Goal: Task Accomplishment & Management: Complete application form

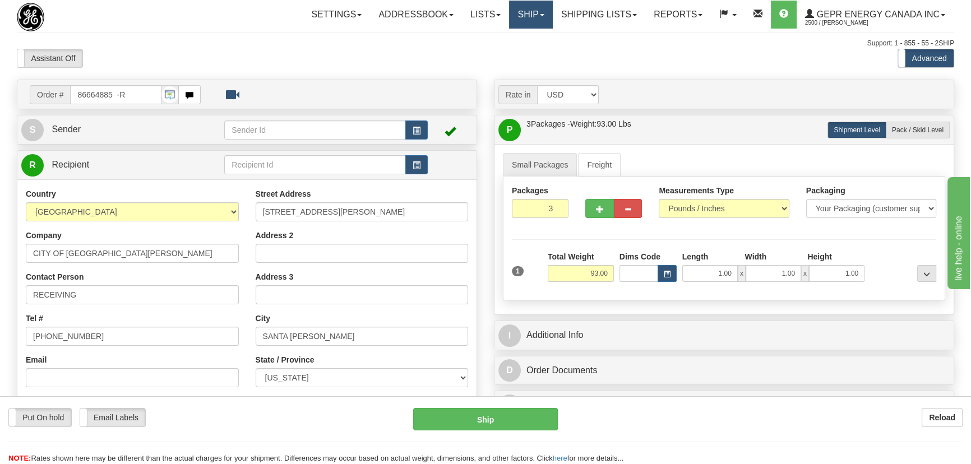
click at [522, 18] on link "Ship" at bounding box center [530, 15] width 43 height 28
click at [500, 35] on link "Ship Screen" at bounding box center [502, 39] width 102 height 15
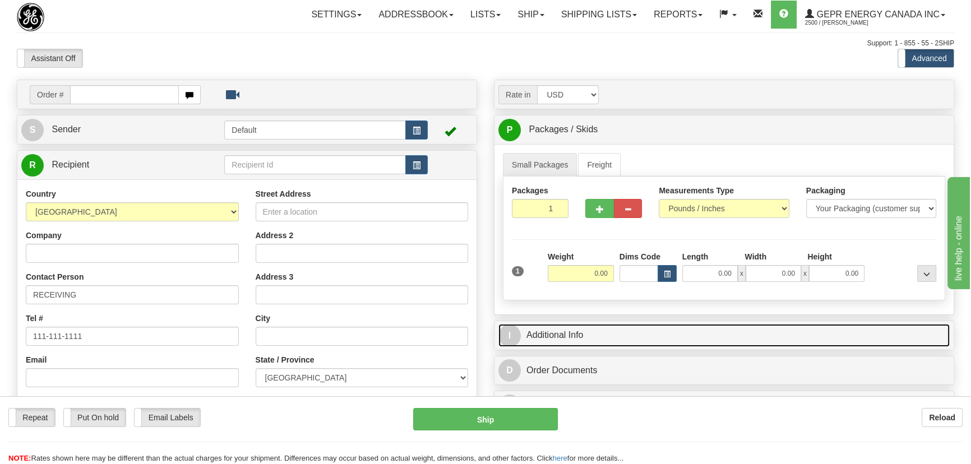
click at [742, 325] on link "I Additional Info" at bounding box center [725, 335] width 452 height 23
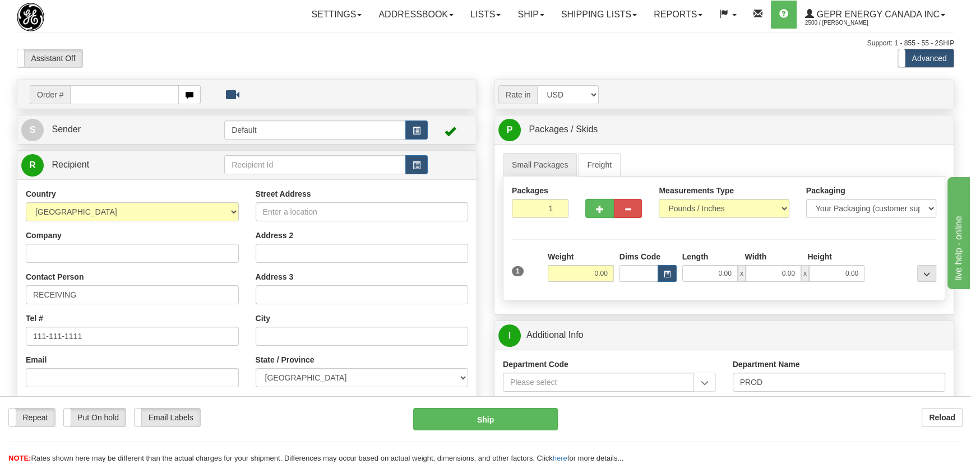
scroll to position [153, 0]
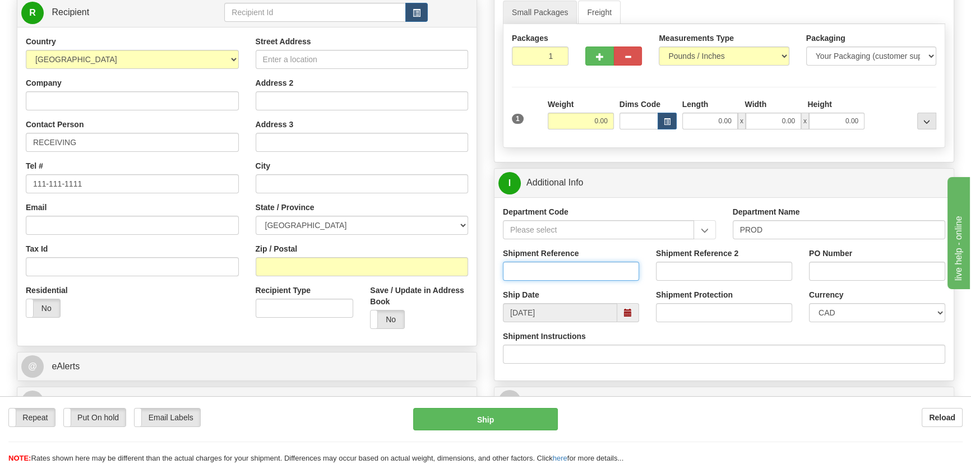
drag, startPoint x: 622, startPoint y: 271, endPoint x: 615, endPoint y: 273, distance: 6.9
click at [622, 271] on input "Shipment Reference" at bounding box center [571, 271] width 136 height 19
paste input "Precious Cheng"
type input "Precious Cheng"
click at [845, 326] on div "Currency CAD USD EUR ZAR RON ANG ARN AUD AUS AWG BBD BFR BGN BHD BMD BND BRC BR…" at bounding box center [877, 310] width 153 height 42
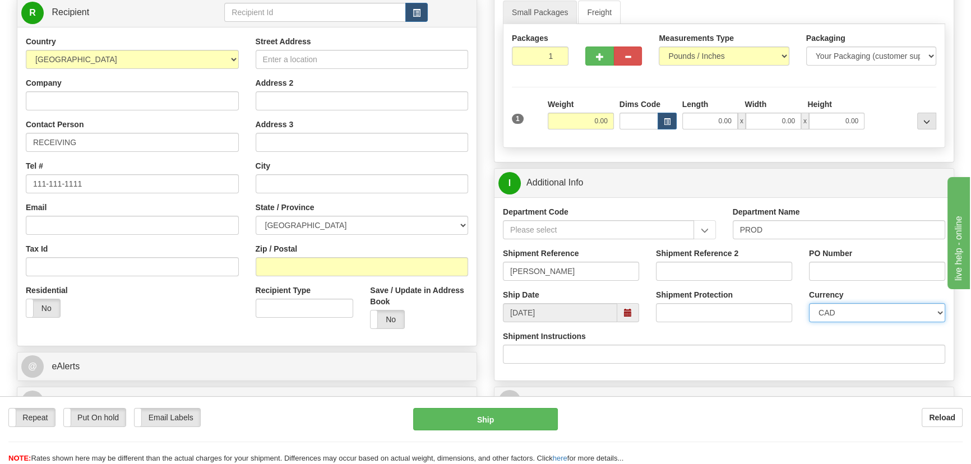
click at [844, 321] on select "CAD USD EUR ZAR RON ANG ARN AUD AUS AWG BBD BFR BGN BHD BMD BND BRC BRL CHP CKZ…" at bounding box center [877, 312] width 136 height 19
select select "1"
click at [809, 303] on select "CAD USD EUR ZAR RON ANG ARN AUD AUS AWG BBD BFR BGN BHD BMD BND BRC BRL CHP CKZ…" at bounding box center [877, 312] width 136 height 19
click at [179, 108] on input "Company" at bounding box center [132, 100] width 213 height 19
paste input "NORTH AMERICAN TESTING SERVICES"
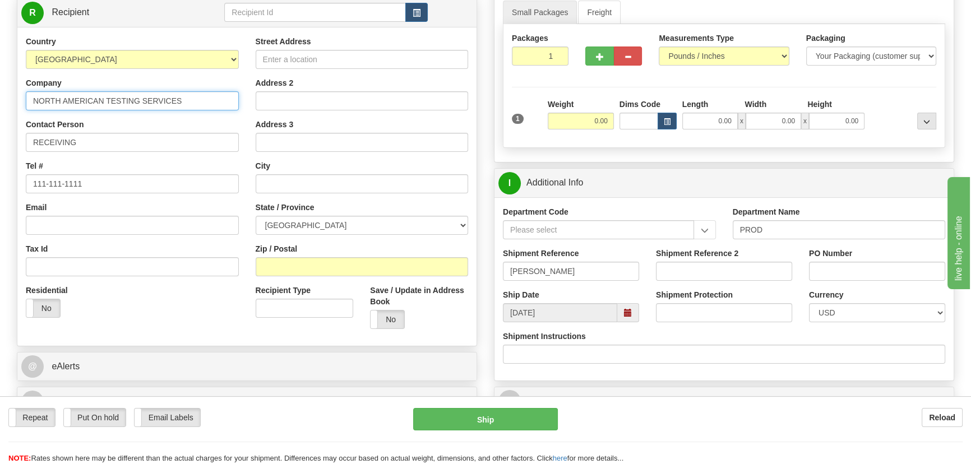
type input "NORTH AMERICAN TESTING SERVICES"
drag, startPoint x: 364, startPoint y: 63, endPoint x: 413, endPoint y: 50, distance: 51.0
click at [364, 63] on input "Street Address" at bounding box center [362, 59] width 213 height 19
paste input "1125 AEROWOOD DRIVE"
type input "1125 AEROWOOD DRIVE"
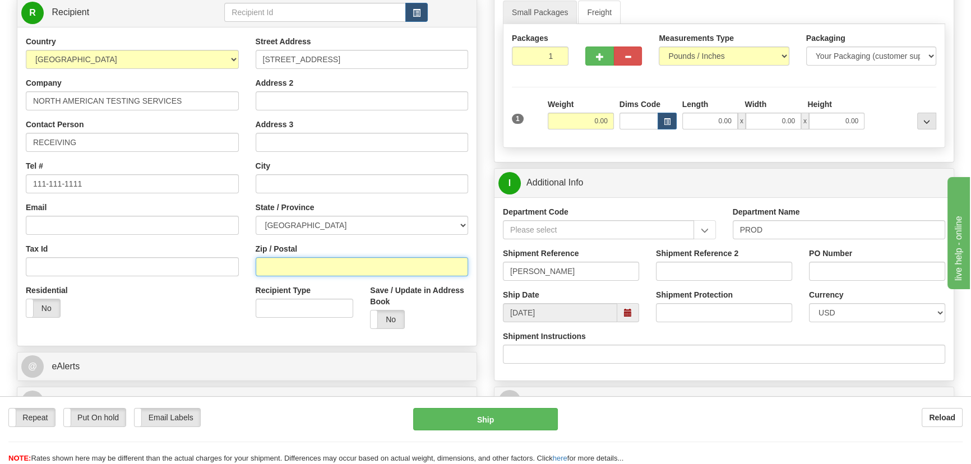
click at [330, 264] on input "Zip / Postal" at bounding box center [362, 266] width 213 height 19
paste input "L4W 1Y6"
type input "L4W 1Y6"
click at [164, 329] on div "Country AFGHANISTAN ALAND ISLANDS ALBANIA ALGERIA AMERICAN SAMOA ANDORRA ANGOLA…" at bounding box center [246, 187] width 459 height 302
type input "MISSISSAUGA"
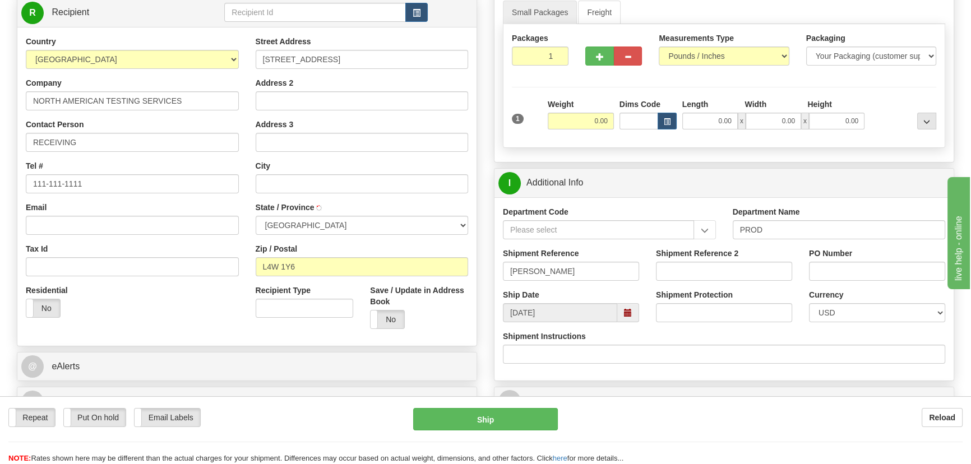
select select "ON"
click at [150, 145] on input "RECEIVING" at bounding box center [132, 142] width 213 height 19
paste input "SEEMA SOLANKI"
type input "RECEIVING/SEEMA SOLANKI"
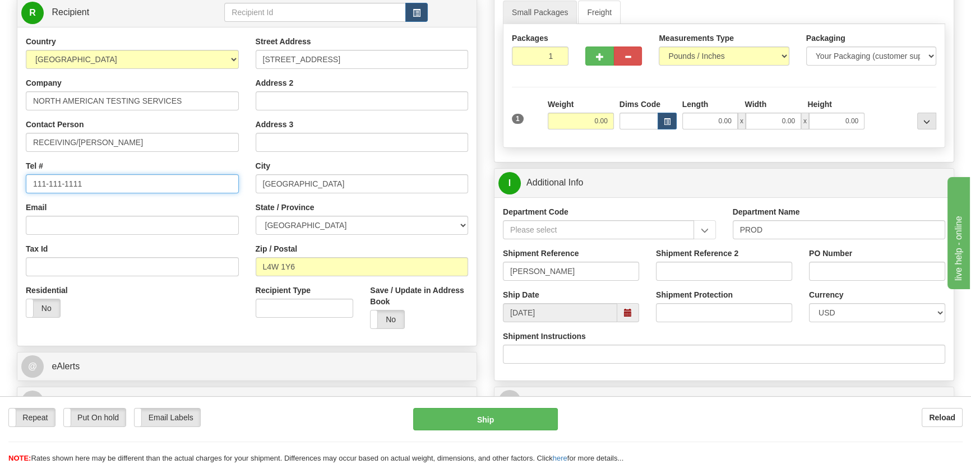
drag, startPoint x: 100, startPoint y: 188, endPoint x: 0, endPoint y: 185, distance: 100.4
click at [1, 185] on div "Toggle navigation Settings Shipping Preferences Fields Preferences New" at bounding box center [485, 216] width 971 height 738
paste input "'905-212-1524"
type input "'905-212-1524"
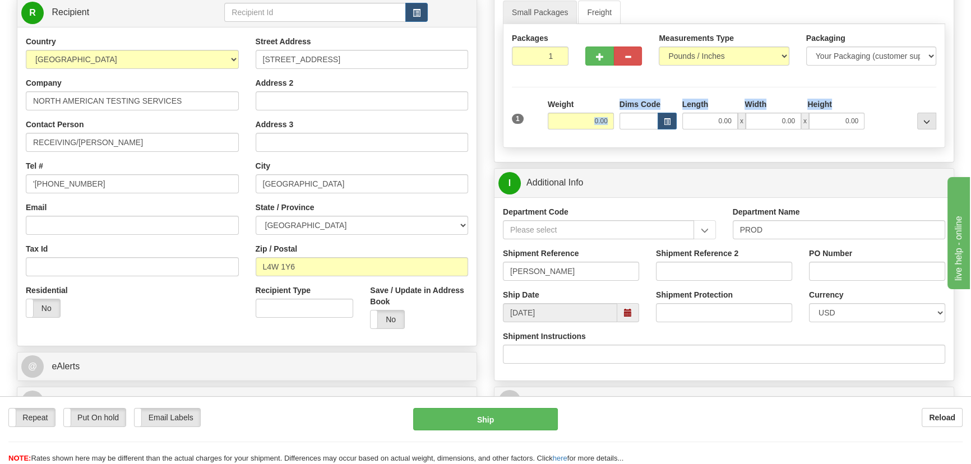
drag, startPoint x: 594, startPoint y: 108, endPoint x: 683, endPoint y: 123, distance: 89.9
click at [683, 123] on div "1 Weight 0.00 Dims Code 0.00" at bounding box center [724, 119] width 430 height 40
click at [584, 122] on input "0.00" at bounding box center [581, 121] width 66 height 17
type input "47.00"
click at [886, 132] on div "1 Weight 47.00 Dims Code x x" at bounding box center [724, 119] width 430 height 40
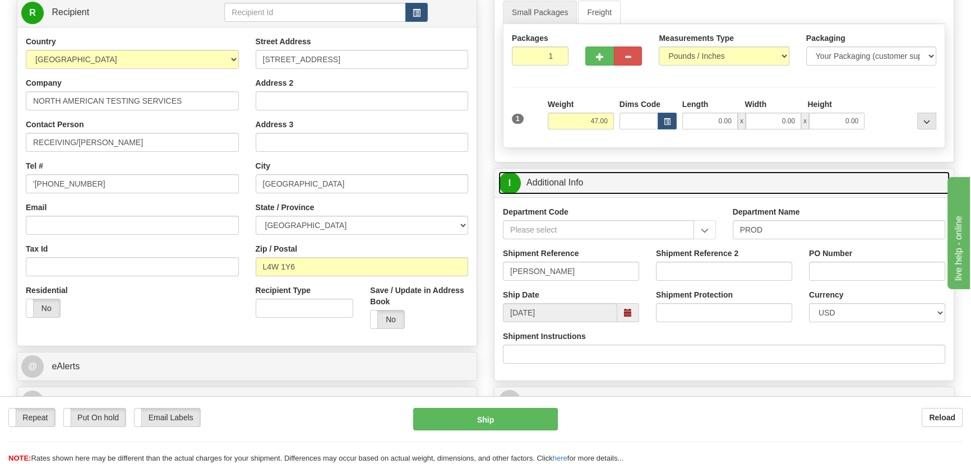
click at [869, 178] on link "I Additional Info" at bounding box center [725, 183] width 452 height 23
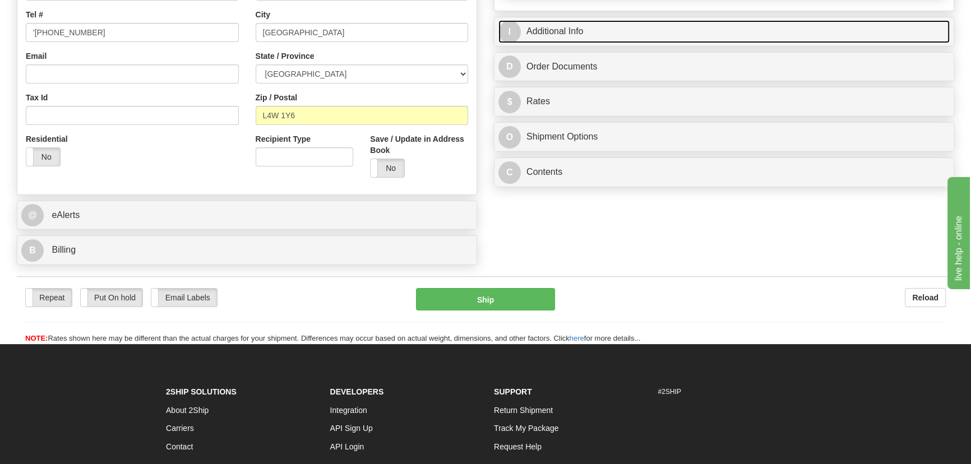
scroll to position [306, 0]
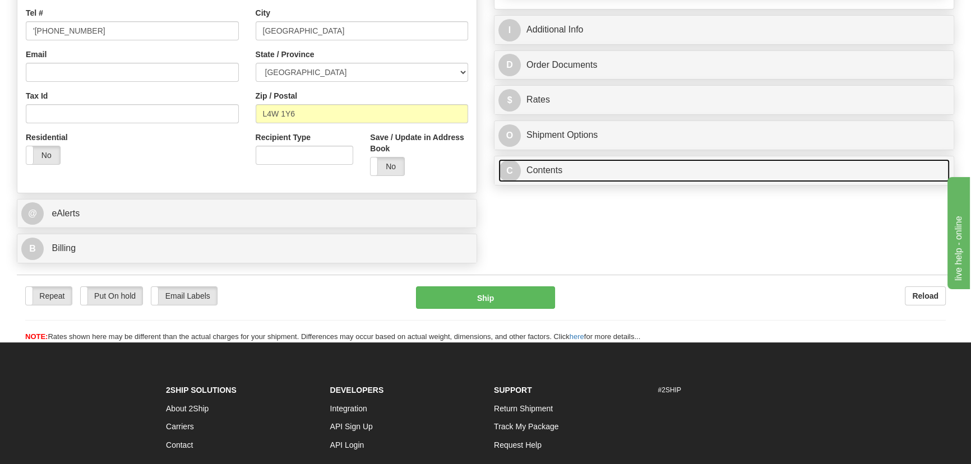
click at [676, 173] on link "C Contents" at bounding box center [725, 170] width 452 height 23
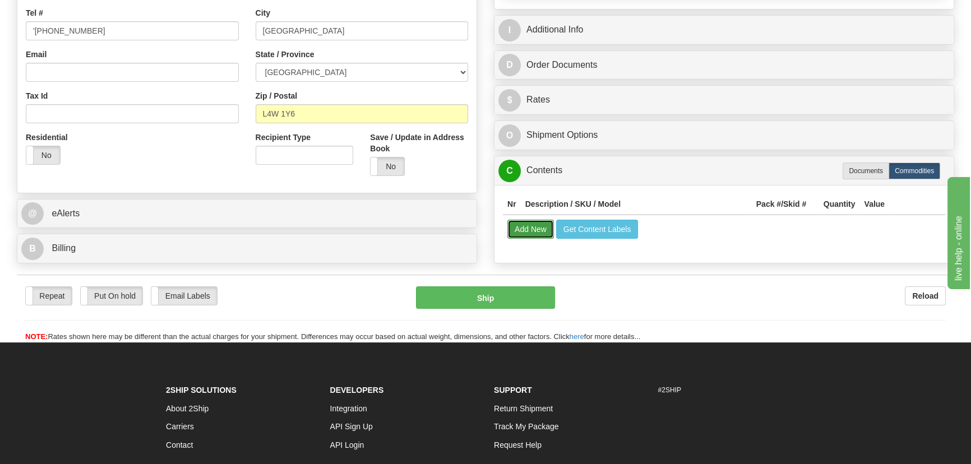
click at [536, 229] on button "Add New" at bounding box center [531, 229] width 47 height 19
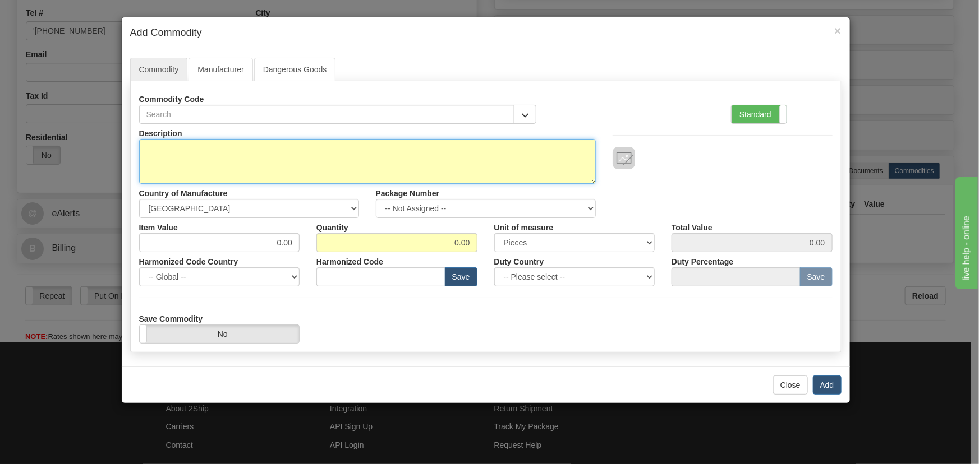
click at [466, 153] on textarea "Description" at bounding box center [367, 161] width 457 height 45
paste textarea "UR RELAY FOR 1C TEST"
type textarea "UR RELAY FOR 1C TEST"
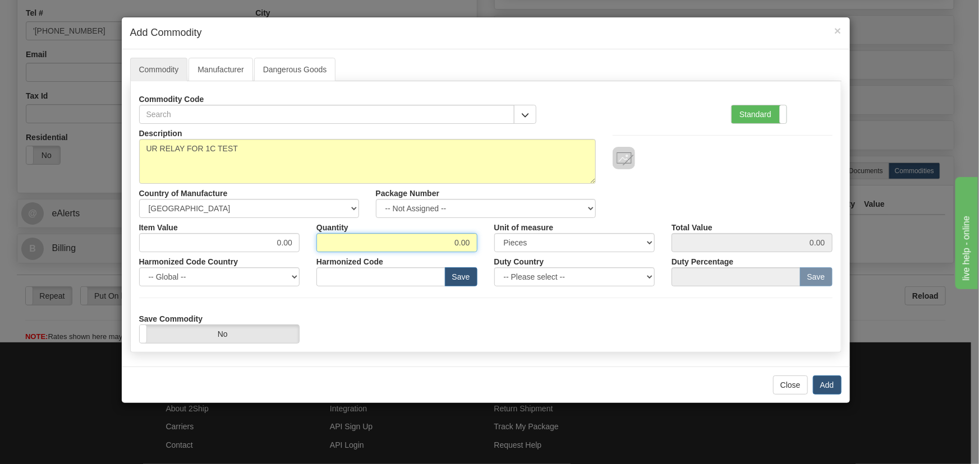
drag, startPoint x: 422, startPoint y: 251, endPoint x: 512, endPoint y: 250, distance: 89.2
click at [512, 250] on div "Item Value 0.00 Quantity 0.00 Unit of measure 3 Thousand Square Inches Adjustme…" at bounding box center [486, 235] width 710 height 34
type input "1"
drag, startPoint x: 564, startPoint y: 313, endPoint x: 830, endPoint y: 372, distance: 272.4
click at [573, 315] on div "Save Commodity Yes No" at bounding box center [486, 327] width 710 height 34
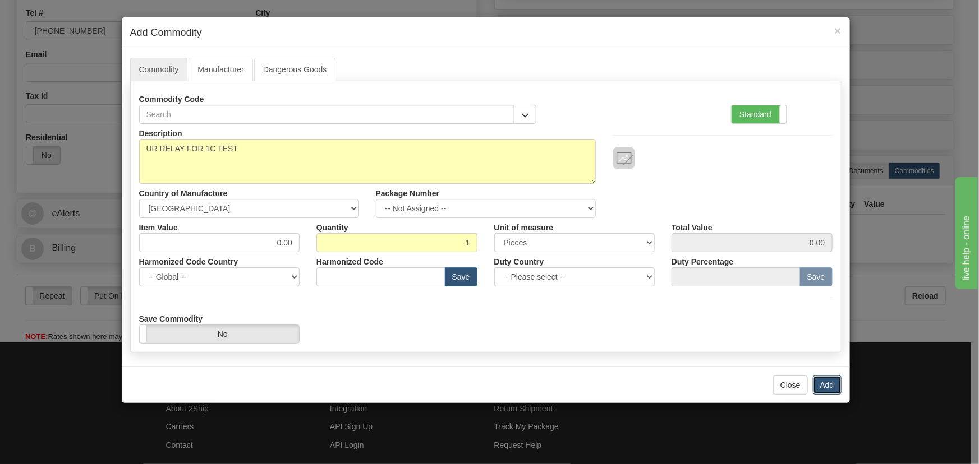
click at [826, 384] on button "Add" at bounding box center [827, 385] width 29 height 19
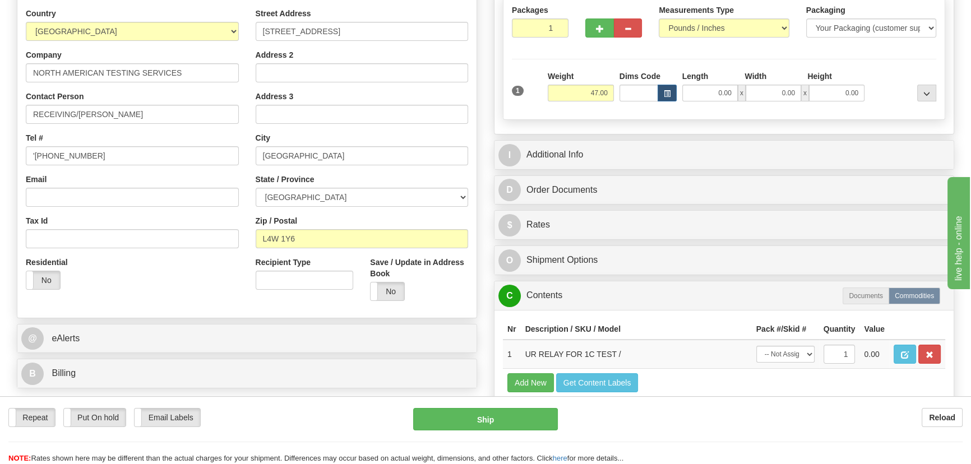
scroll to position [153, 0]
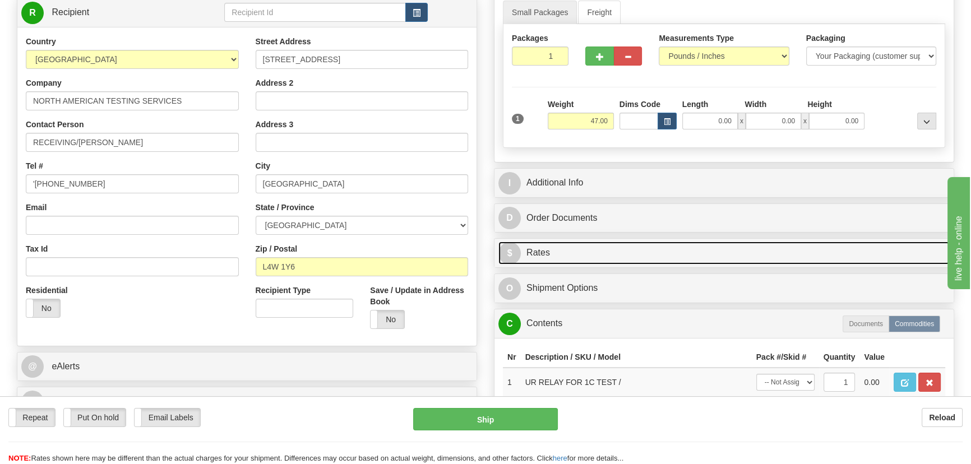
click at [724, 251] on link "$ Rates" at bounding box center [725, 253] width 452 height 23
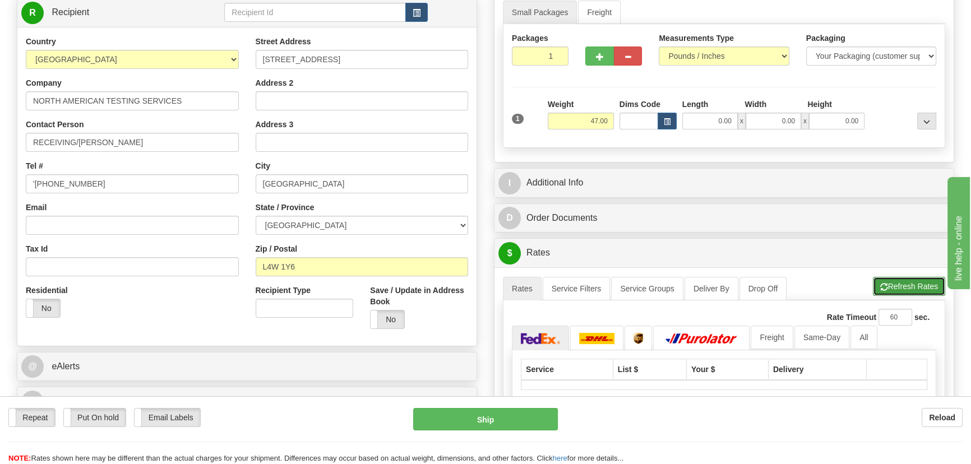
click at [906, 284] on button "Refresh Rates" at bounding box center [909, 286] width 72 height 19
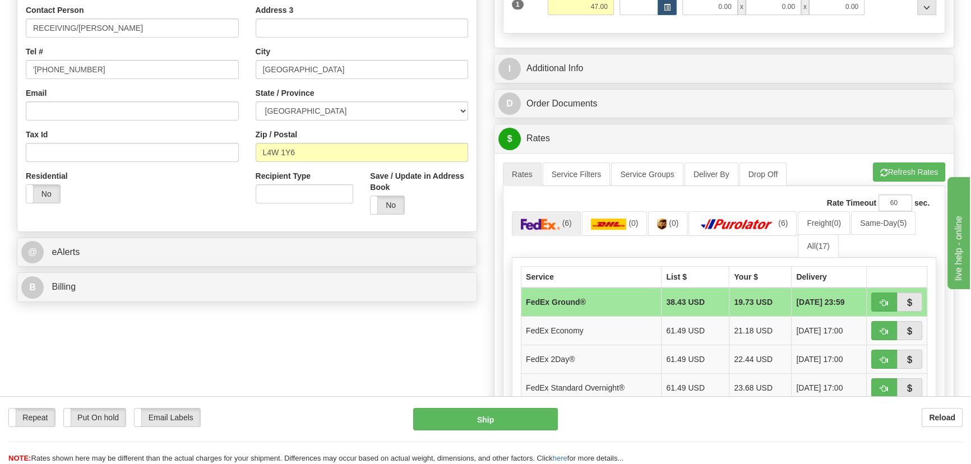
scroll to position [306, 0]
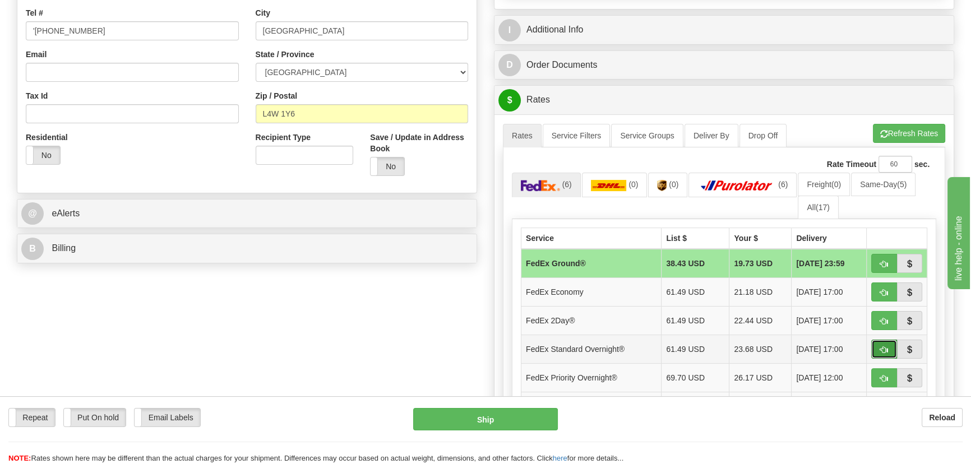
click at [881, 343] on button "button" at bounding box center [885, 349] width 26 height 19
type input "05"
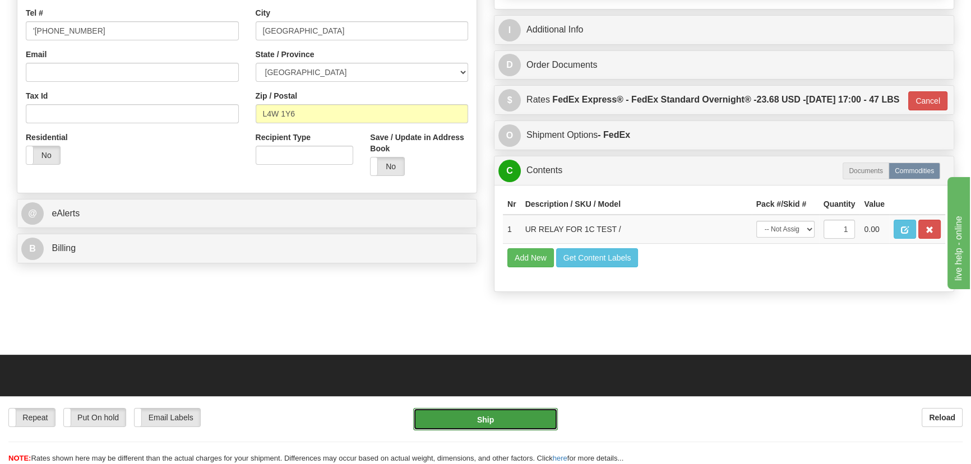
click at [506, 426] on button "Ship" at bounding box center [485, 419] width 145 height 22
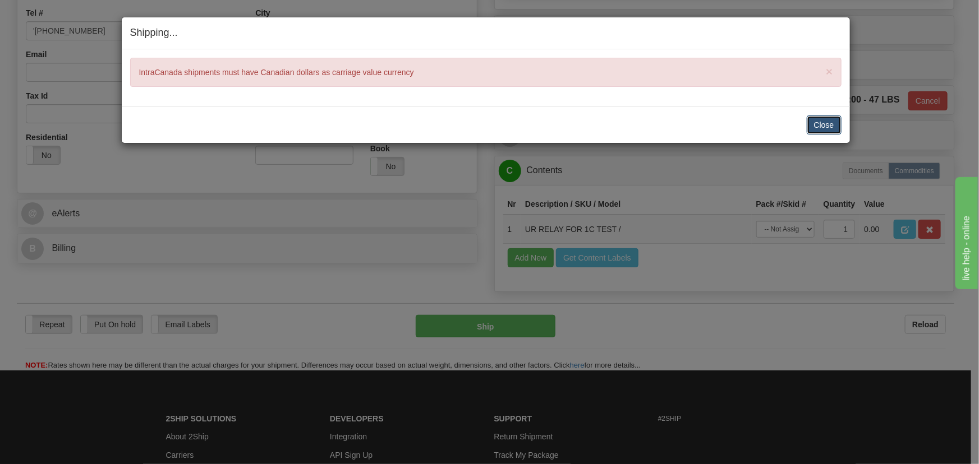
click at [835, 118] on button "Close" at bounding box center [824, 125] width 35 height 19
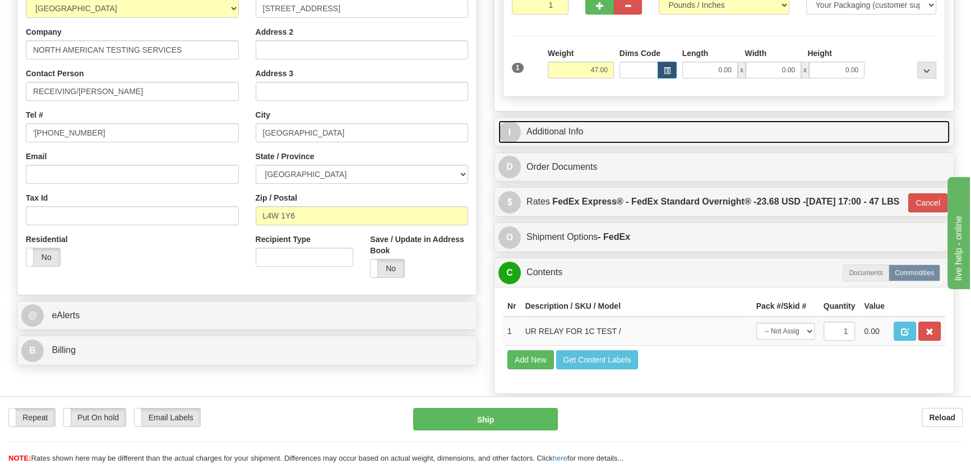
click at [863, 125] on link "I Additional Info" at bounding box center [725, 132] width 452 height 23
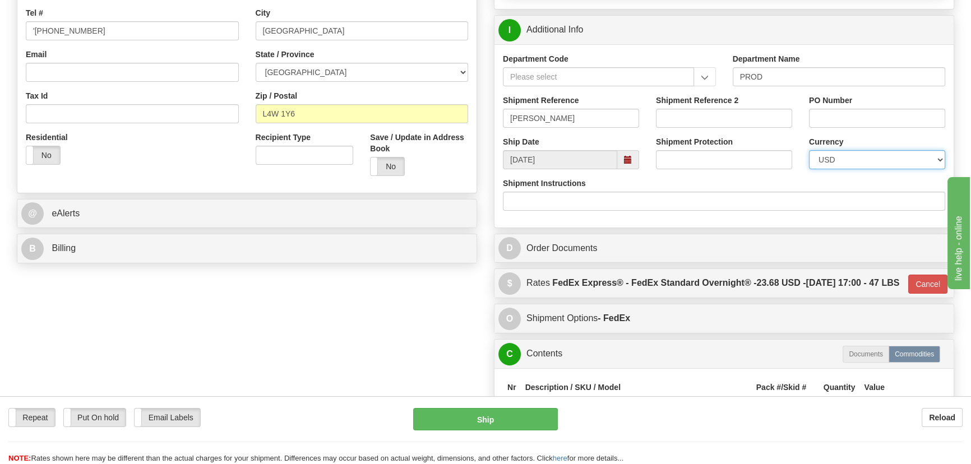
drag, startPoint x: 862, startPoint y: 155, endPoint x: 858, endPoint y: 161, distance: 7.0
click at [862, 155] on select "CAD USD EUR ZAR RON ANG ARN AUD AUS AWG BBD BFR BGN BHD BMD BND BRC BRL CHP CKZ…" at bounding box center [877, 159] width 136 height 19
click at [848, 154] on select "CAD USD EUR ZAR RON ANG ARN AUD AUS AWG BBD BFR BGN BHD BMD BND BRC BRL CHP CKZ…" at bounding box center [877, 159] width 136 height 19
select select "0"
click at [809, 150] on select "CAD USD EUR ZAR RON ANG ARN AUD AUS AWG BBD BFR BGN BHD BMD BND BRC BRL CHP CKZ…" at bounding box center [877, 159] width 136 height 19
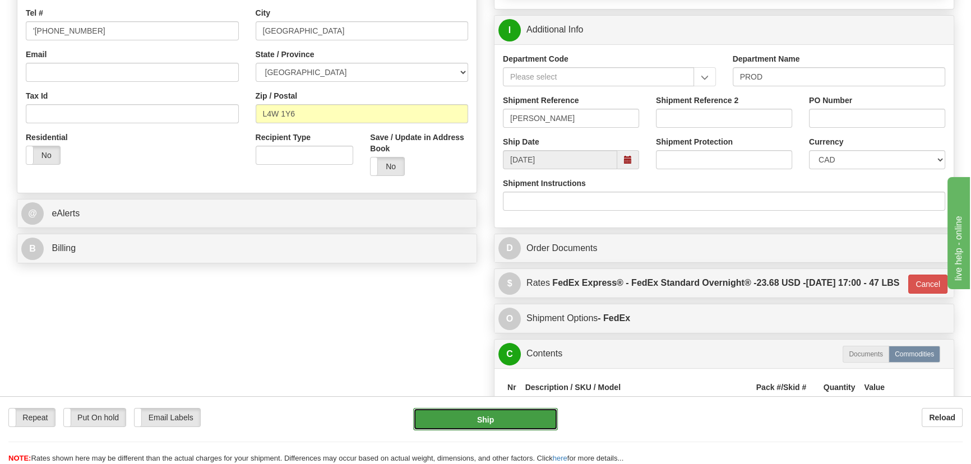
click at [472, 415] on button "Ship" at bounding box center [485, 419] width 145 height 22
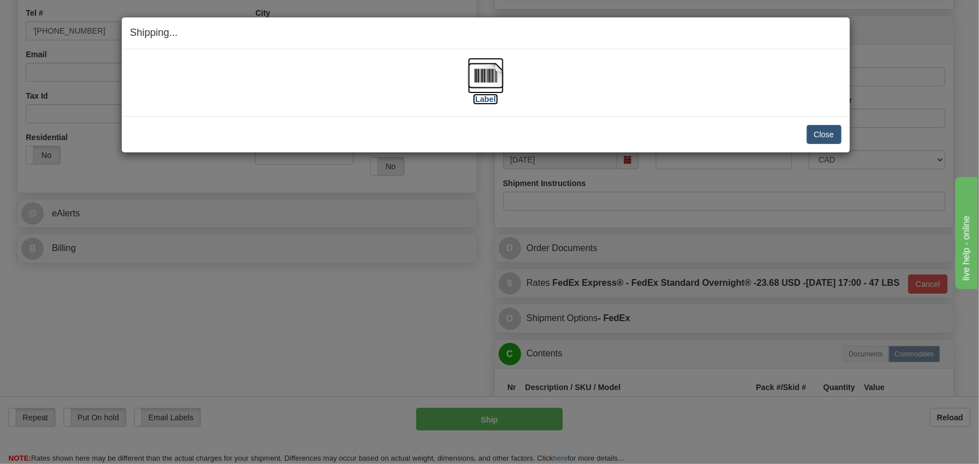
click at [491, 70] on img at bounding box center [486, 76] width 36 height 36
click at [822, 134] on button "Close" at bounding box center [824, 134] width 35 height 19
